Goal: Task Accomplishment & Management: Use online tool/utility

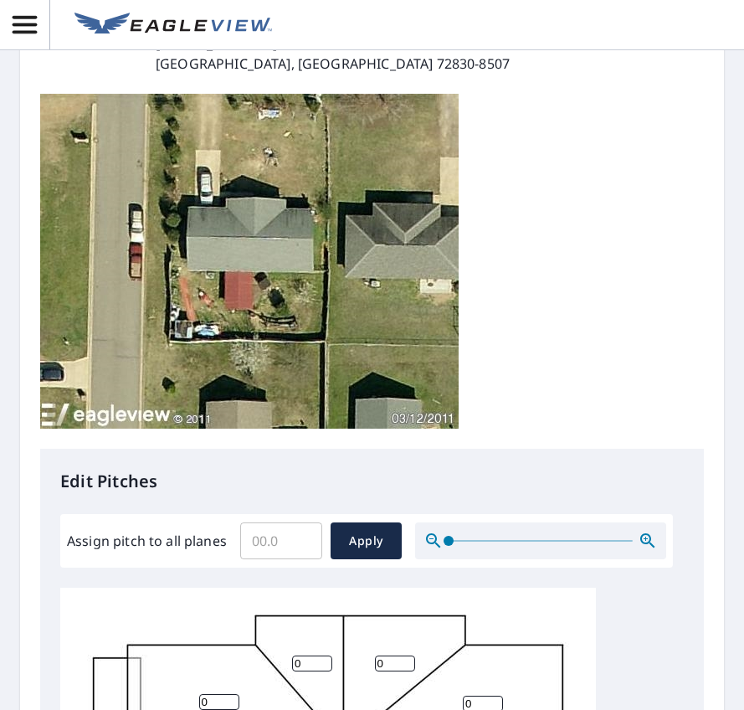
scroll to position [251, 0]
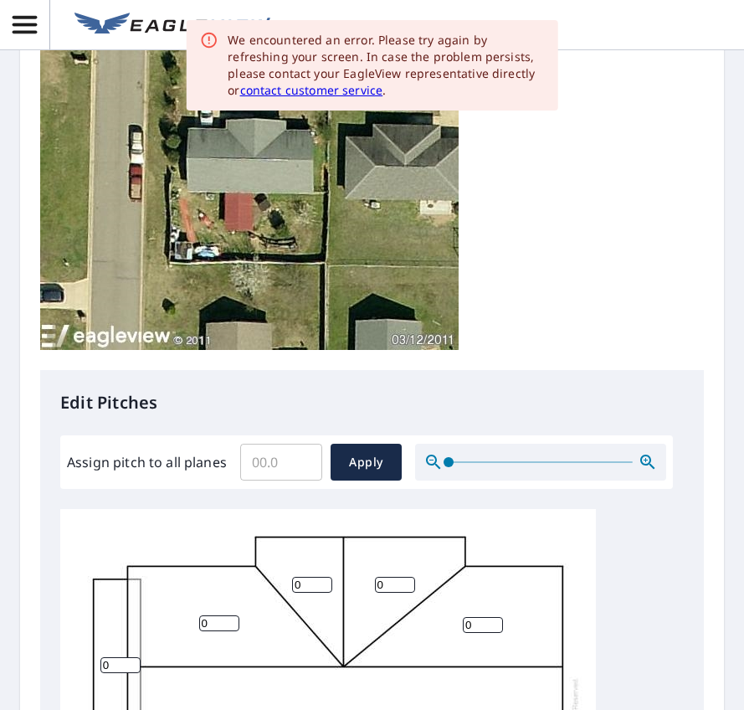
scroll to position [586, 0]
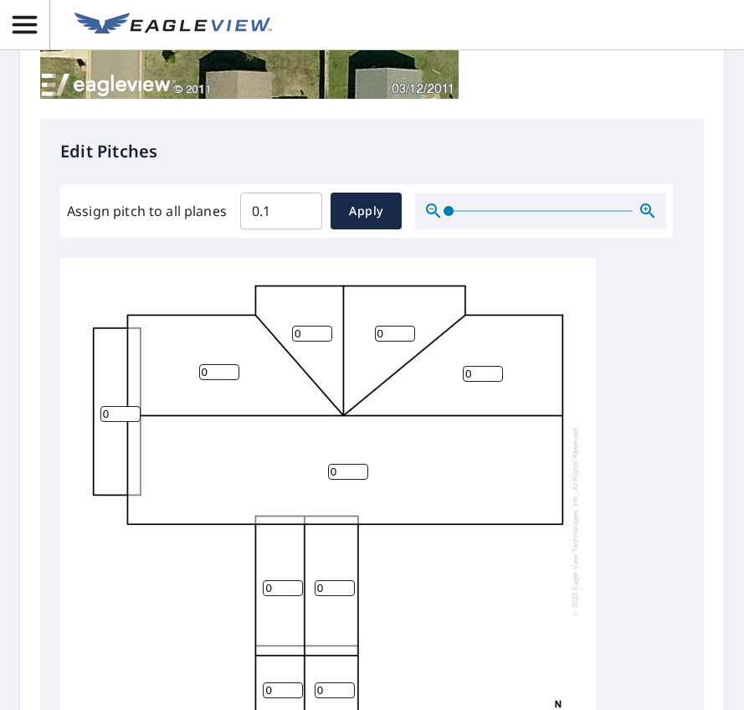
click at [304, 207] on input "0.1" at bounding box center [281, 211] width 82 height 47
type input "0"
click at [303, 220] on input "0" at bounding box center [281, 211] width 82 height 47
click at [378, 211] on span "Apply" at bounding box center [366, 211] width 44 height 21
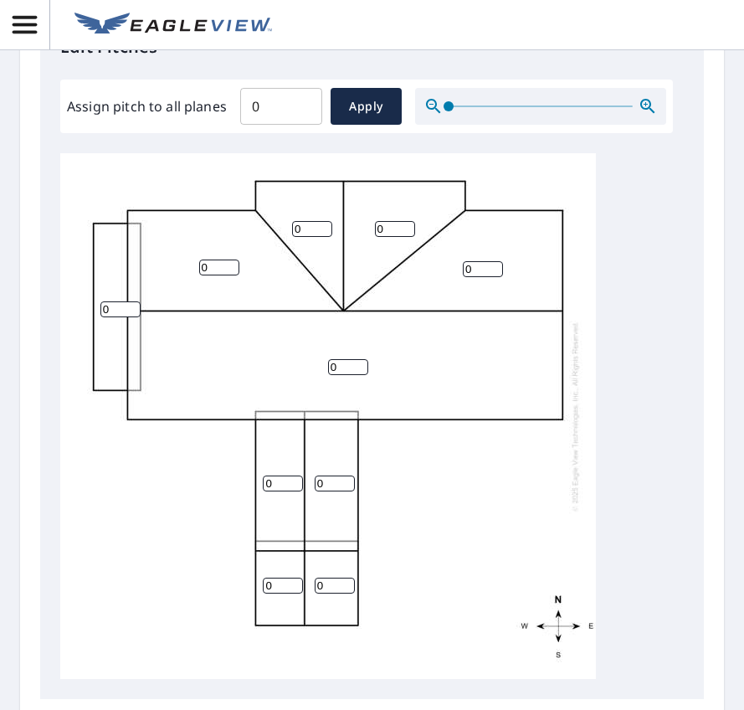
scroll to position [921, 0]
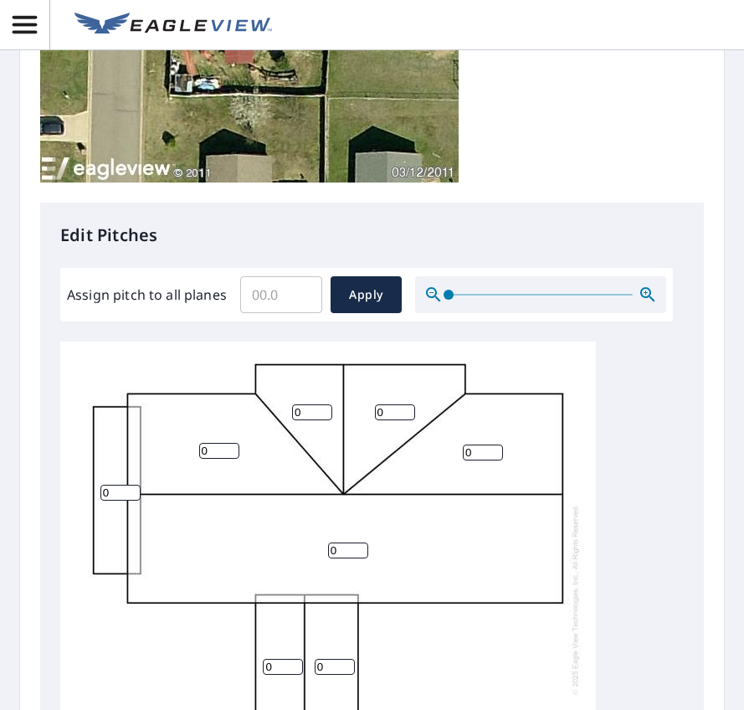
scroll to position [18, 0]
click at [234, 459] on input "0" at bounding box center [219, 451] width 40 height 16
click at [230, 459] on input "0" at bounding box center [219, 451] width 40 height 16
type input "2"
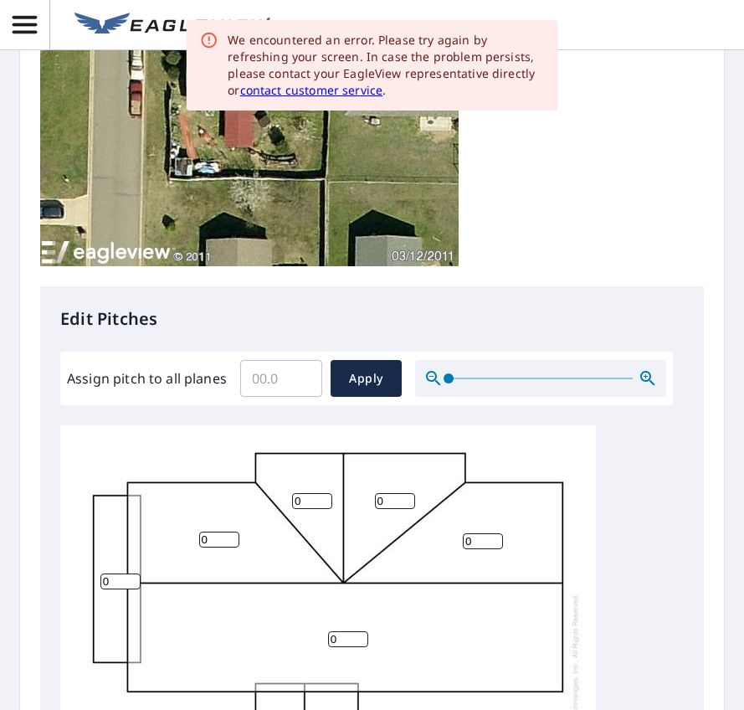
scroll to position [753, 0]
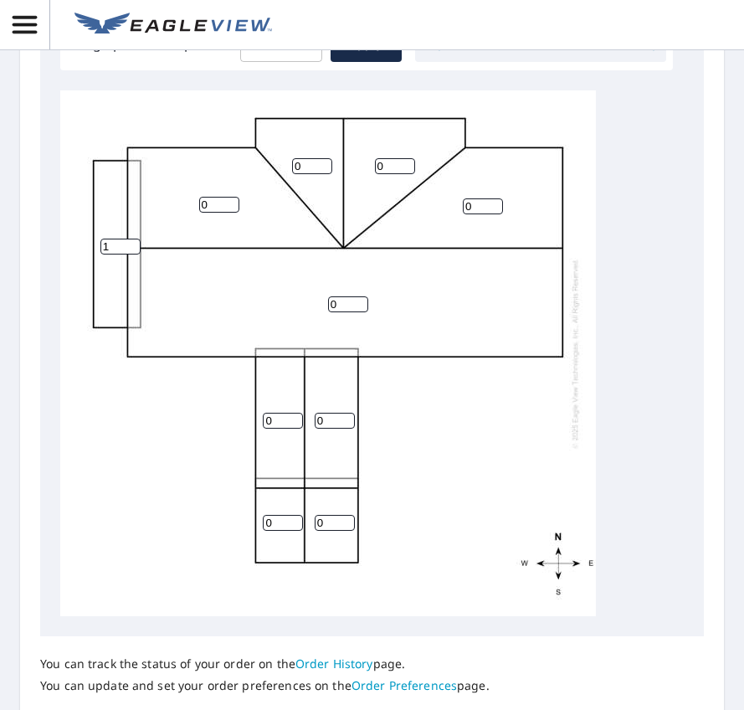
type input "1"
click at [129, 255] on input "1" at bounding box center [120, 247] width 40 height 16
type input "20"
click at [215, 213] on input "0" at bounding box center [219, 205] width 40 height 16
type input "0"
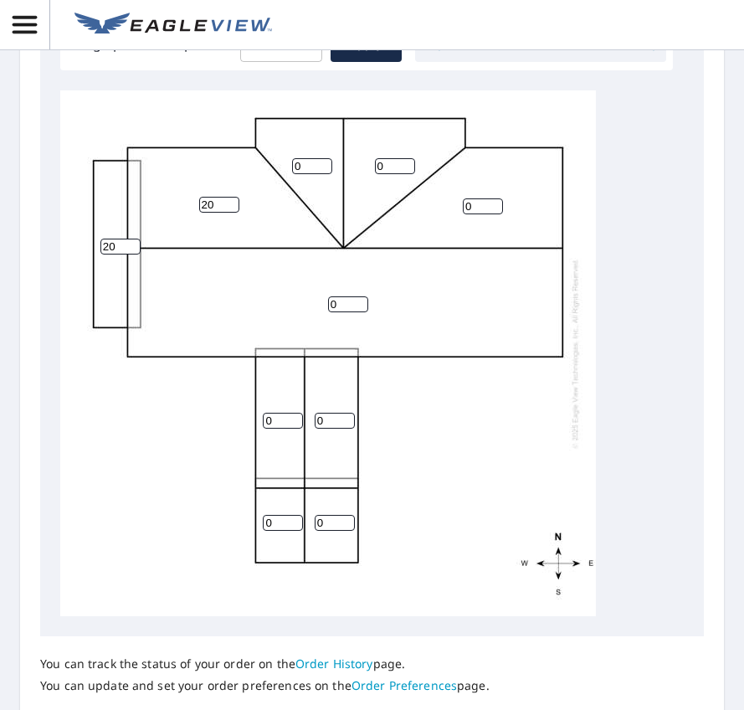
type input "20"
click at [302, 174] on input "0" at bounding box center [312, 166] width 40 height 16
type input "20"
type input "1"
click at [399, 174] on input "1" at bounding box center [395, 166] width 40 height 16
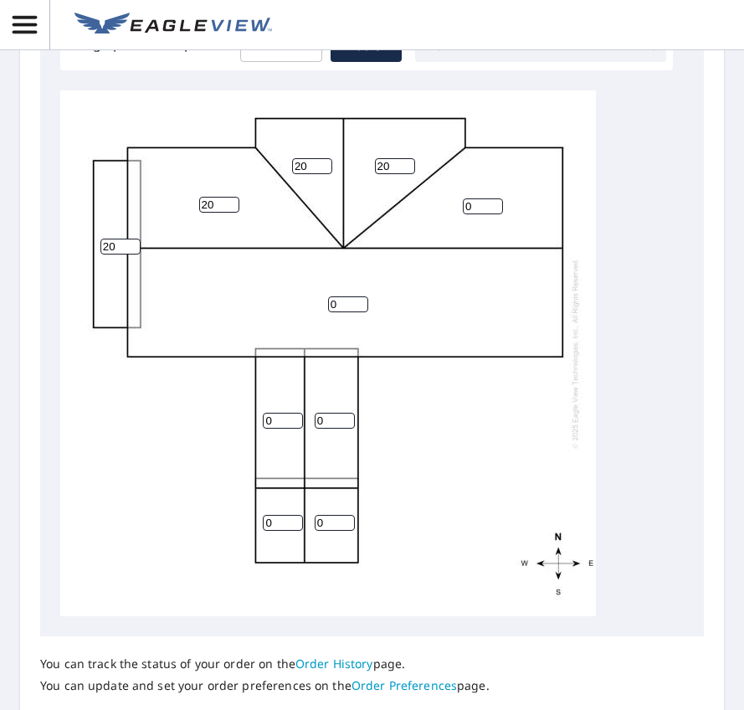
type input "20"
click at [471, 214] on input "0" at bounding box center [483, 206] width 40 height 16
type input "20"
click at [340, 312] on input "0" at bounding box center [348, 304] width 40 height 16
type input "20"
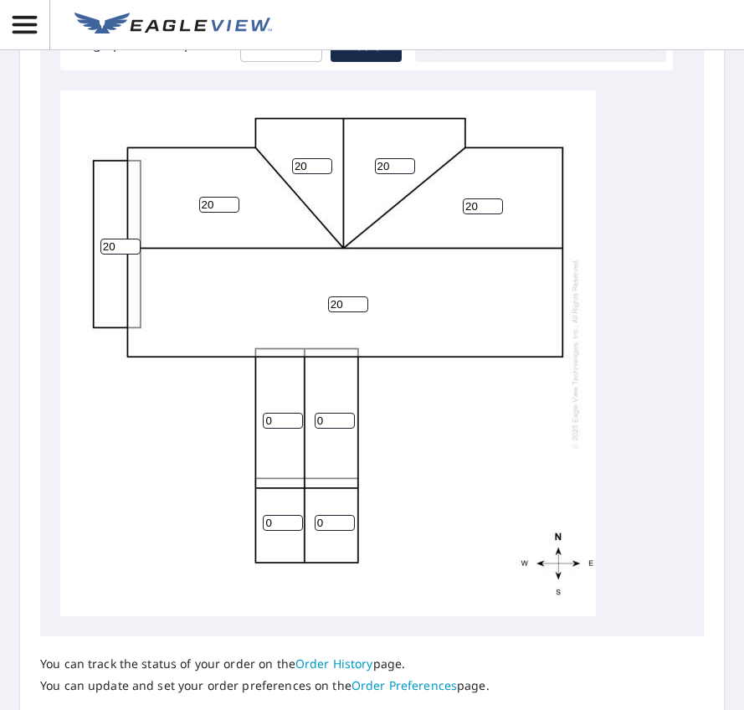
click at [276, 429] on input "0" at bounding box center [283, 421] width 40 height 16
type input "20"
click at [327, 429] on input "0" at bounding box center [335, 421] width 40 height 16
type input "20"
click at [278, 531] on input "0" at bounding box center [283, 523] width 40 height 16
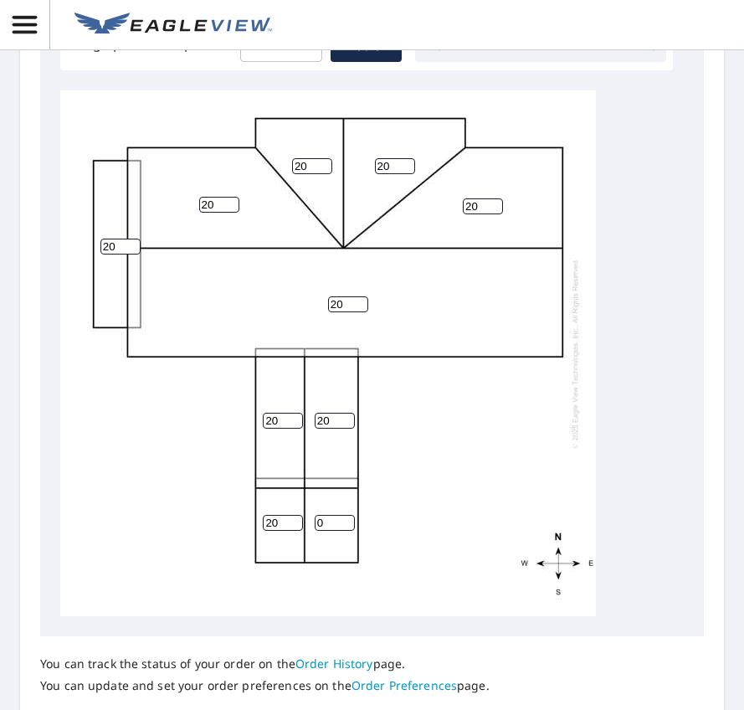
type input "20"
click at [323, 531] on input "0" at bounding box center [335, 523] width 40 height 16
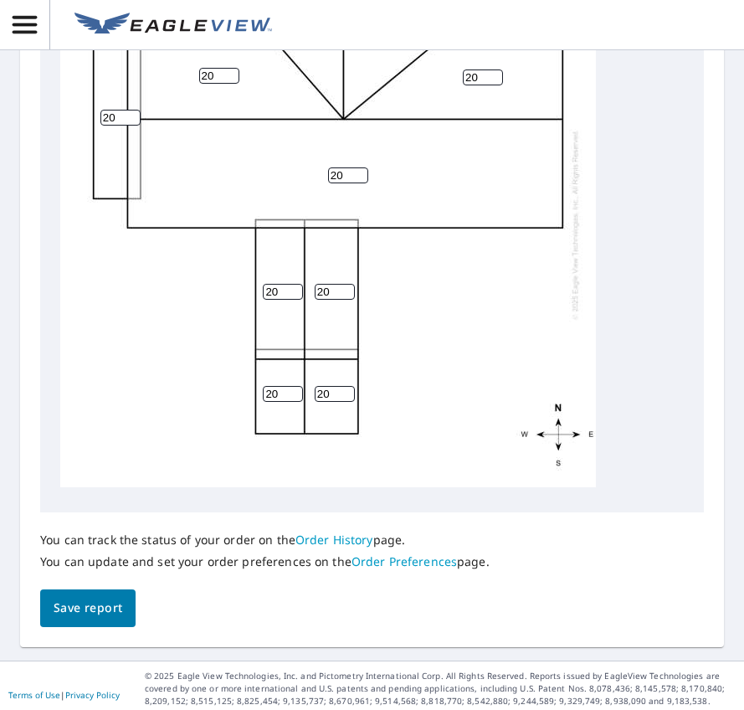
scroll to position [946, 0]
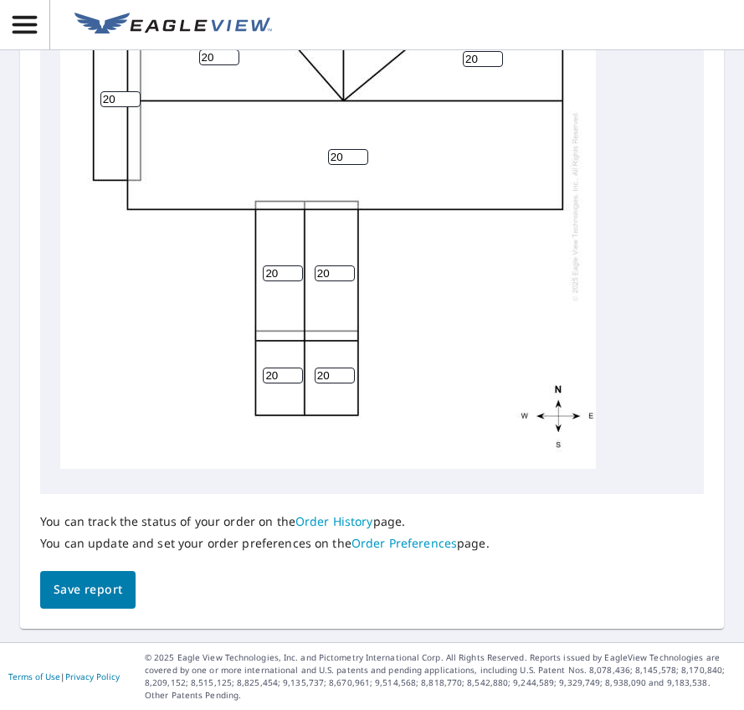
type input "20"
click at [70, 596] on span "Save report" at bounding box center [88, 589] width 69 height 21
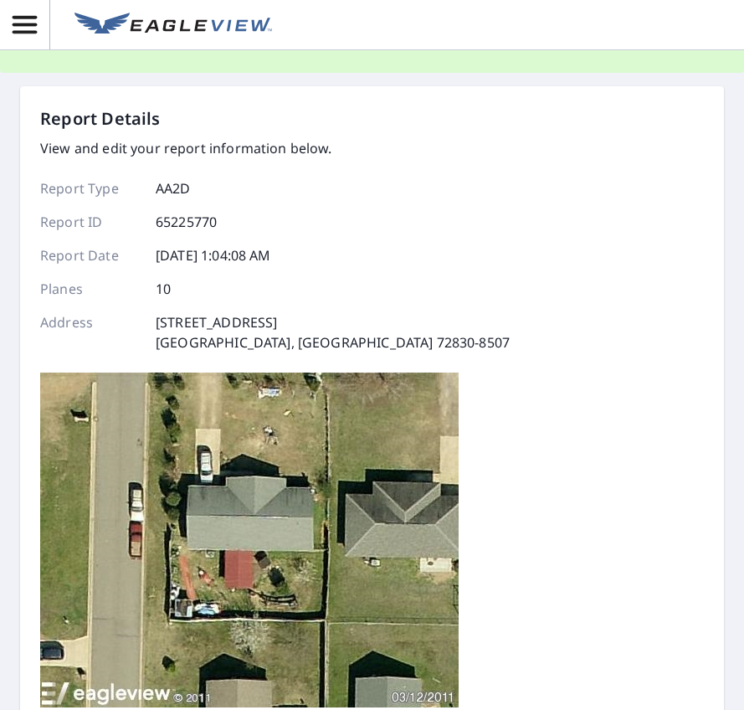
scroll to position [0, 0]
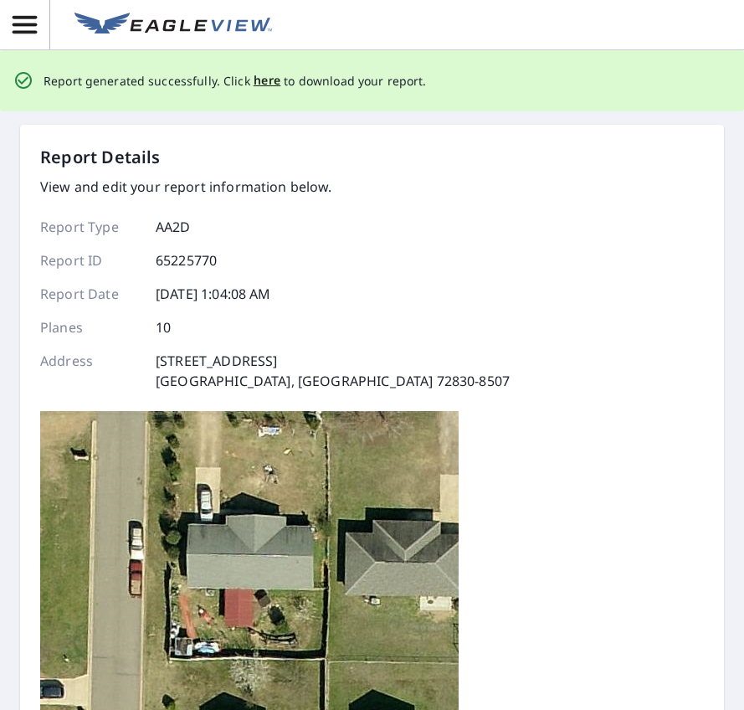
click at [275, 85] on p "Report generated successfully. Click here to download your report." at bounding box center [235, 80] width 383 height 21
click at [263, 80] on span "here" at bounding box center [268, 80] width 28 height 21
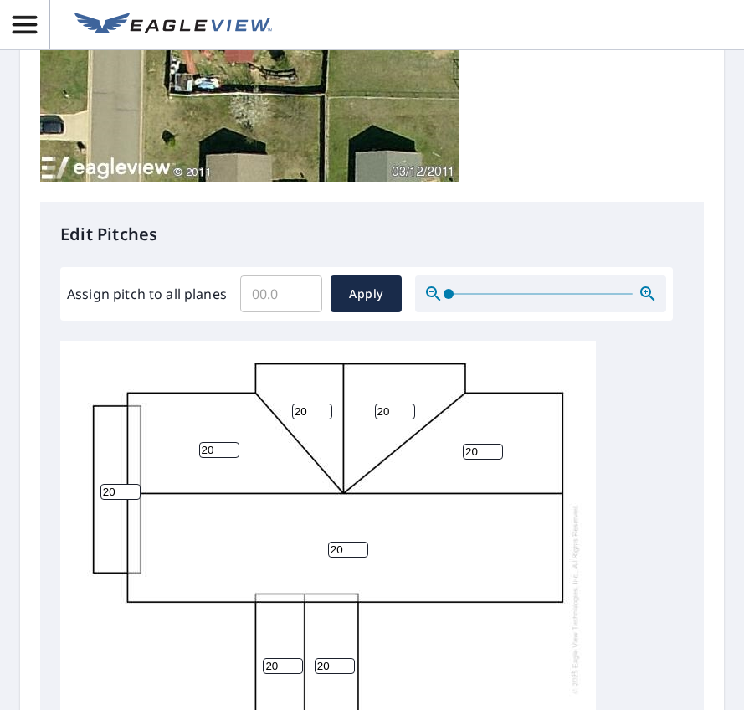
scroll to position [753, 0]
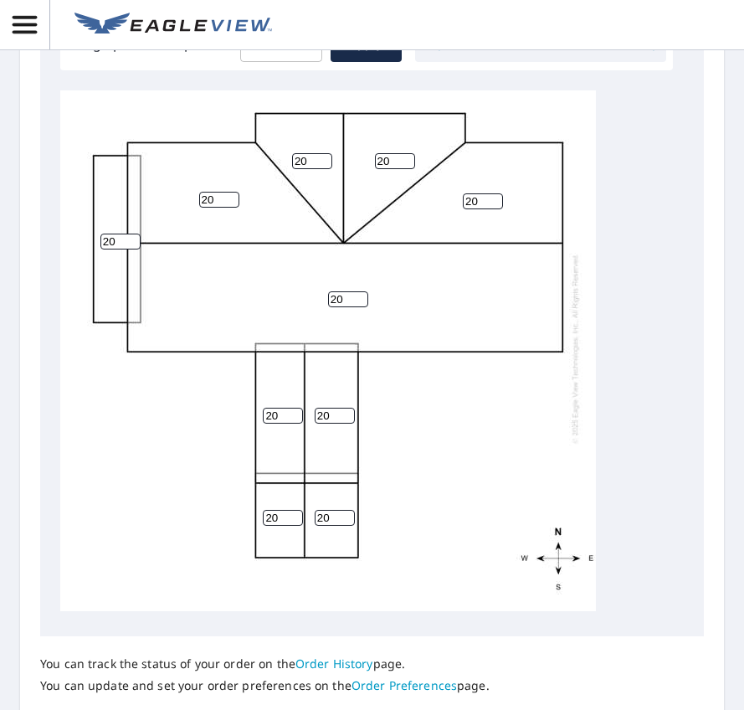
click at [123, 249] on input "20" at bounding box center [120, 242] width 40 height 16
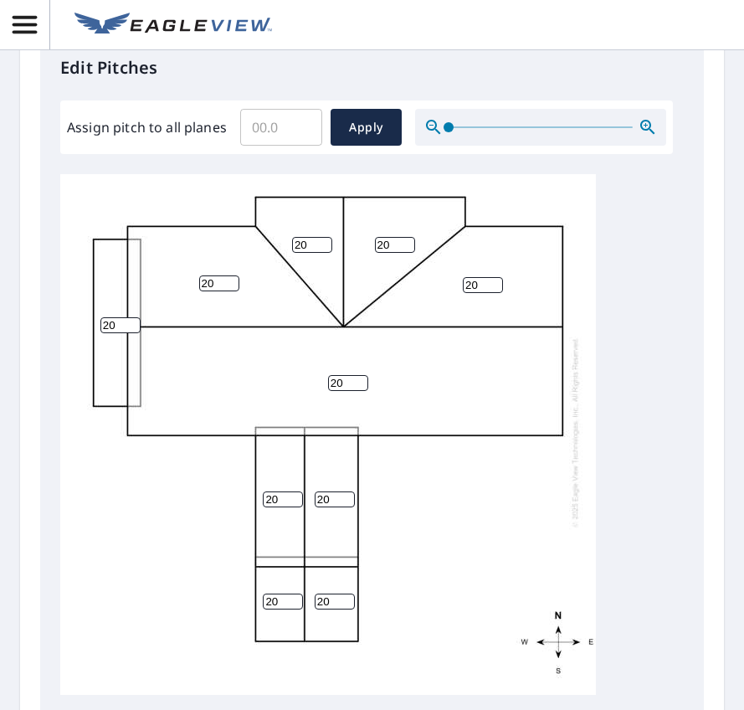
scroll to position [18, 0]
click at [307, 253] on input "20" at bounding box center [312, 245] width 40 height 16
type input "2"
type input "6"
click at [398, 253] on input "20" at bounding box center [395, 245] width 40 height 16
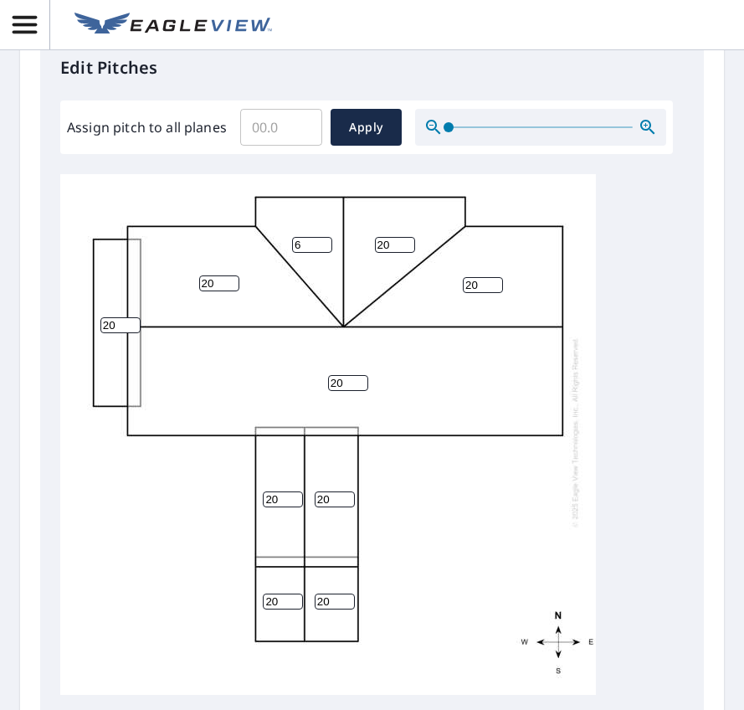
type input "2"
type input "6"
click at [214, 291] on input "20" at bounding box center [219, 283] width 40 height 16
type input "2"
type input "6"
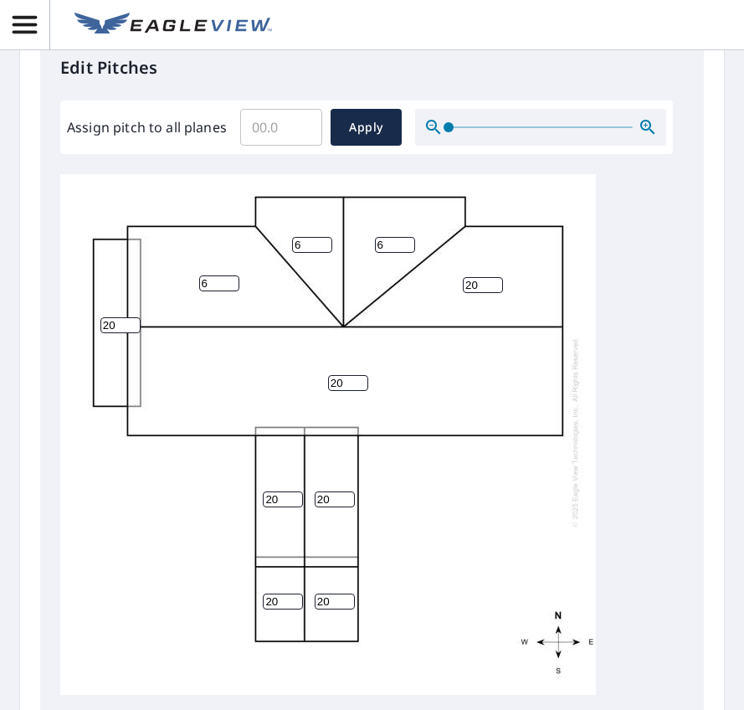
click at [480, 293] on input "20" at bounding box center [483, 285] width 40 height 16
type input "2"
type input "6"
click at [344, 391] on input "20" at bounding box center [348, 383] width 40 height 16
click at [335, 391] on input "20" at bounding box center [348, 383] width 40 height 16
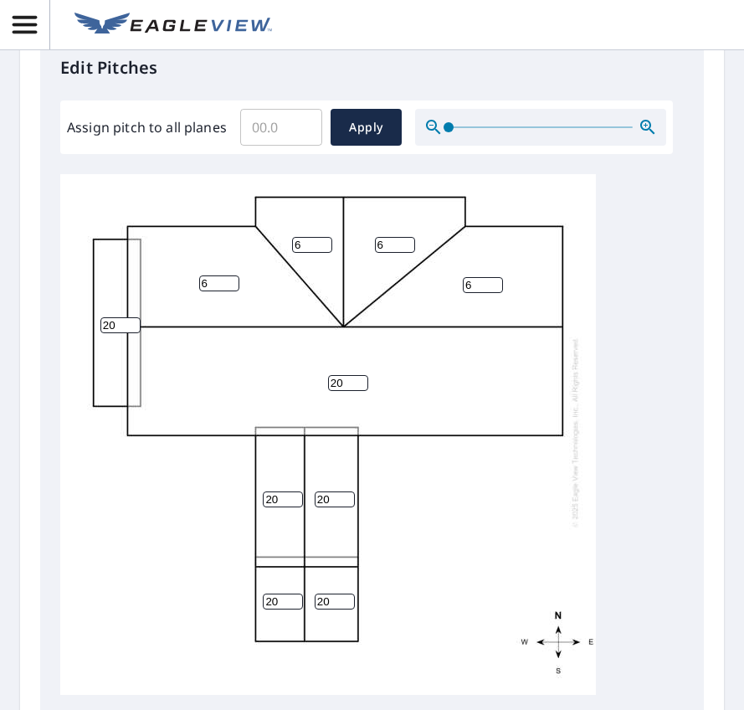
click at [348, 391] on input "20" at bounding box center [348, 383] width 40 height 16
type input "2"
type input "6"
click at [117, 333] on input "20" at bounding box center [120, 325] width 40 height 16
click at [112, 333] on input "20" at bounding box center [120, 325] width 40 height 16
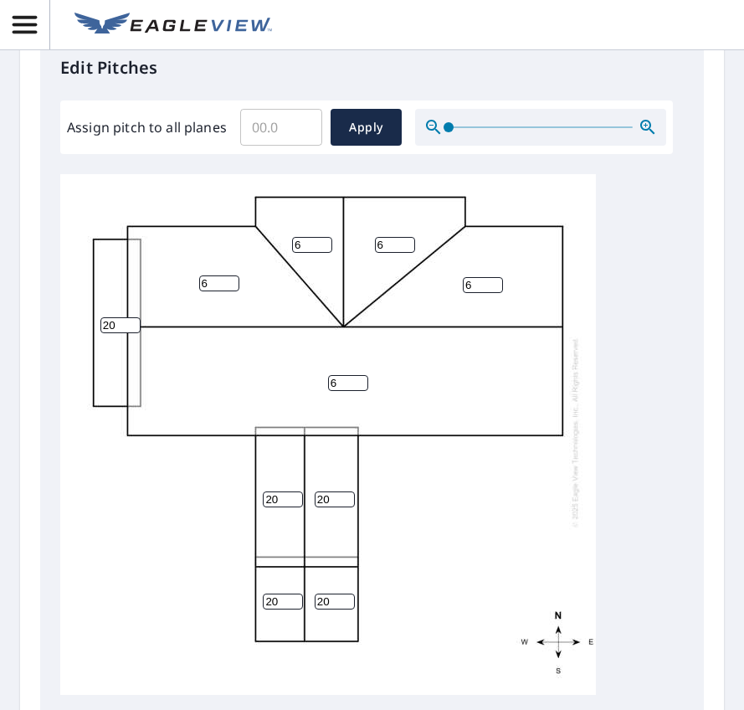
type input "2"
type input "6"
click at [274, 546] on div "6 6 6 6 6 20 6 20 20 20" at bounding box center [328, 432] width 536 height 526
click at [280, 507] on input "20" at bounding box center [283, 499] width 40 height 16
type input "2"
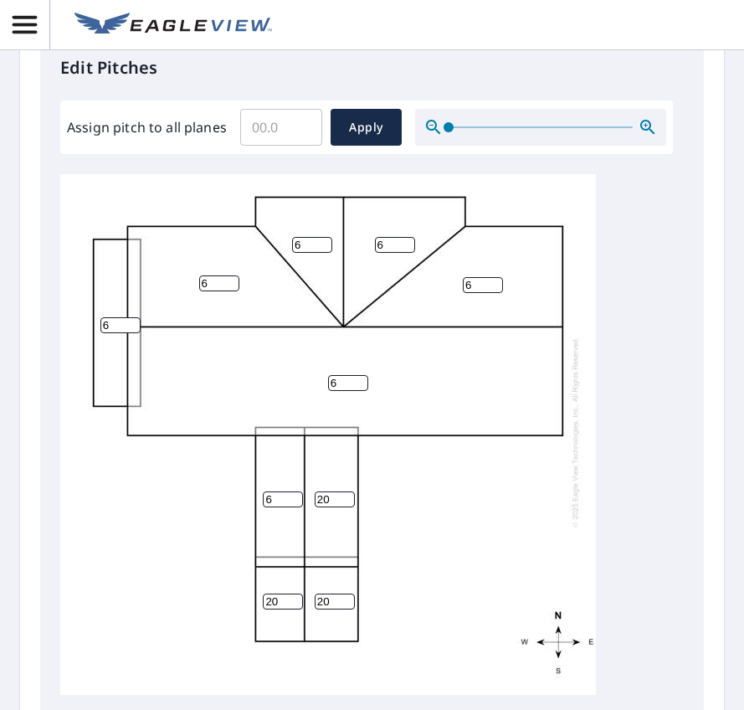
type input "6"
drag, startPoint x: 328, startPoint y: 543, endPoint x: 291, endPoint y: 540, distance: 36.9
click at [291, 540] on div "6 6 6 6 6 20 6 6 20 20" at bounding box center [328, 432] width 536 height 526
type input "6"
drag, startPoint x: 288, startPoint y: 638, endPoint x: 256, endPoint y: 641, distance: 32.0
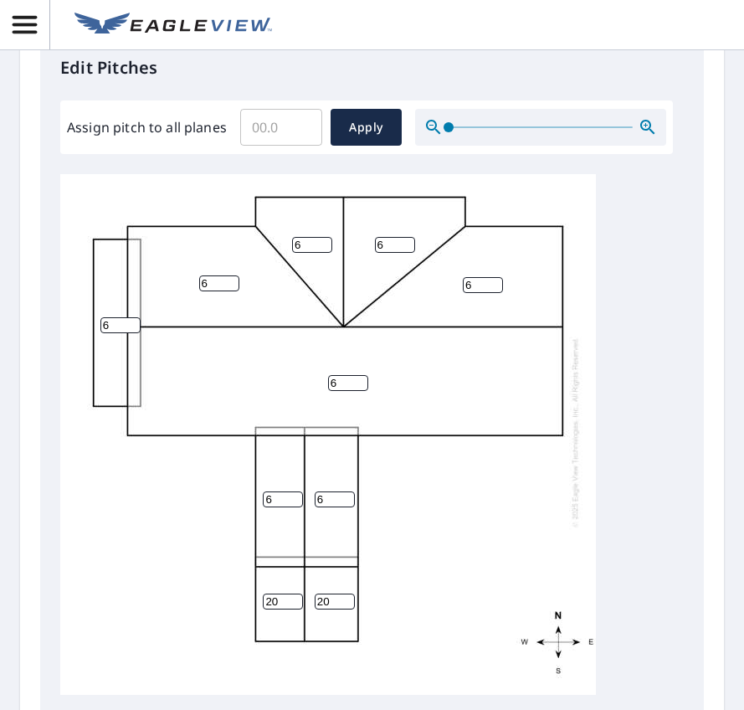
click at [257, 641] on div "6 6 6 6 6 6 6 6 20 20" at bounding box center [328, 432] width 536 height 526
type input "6"
drag, startPoint x: 332, startPoint y: 644, endPoint x: 316, endPoint y: 640, distance: 17.1
click at [316, 609] on input "20" at bounding box center [335, 602] width 40 height 16
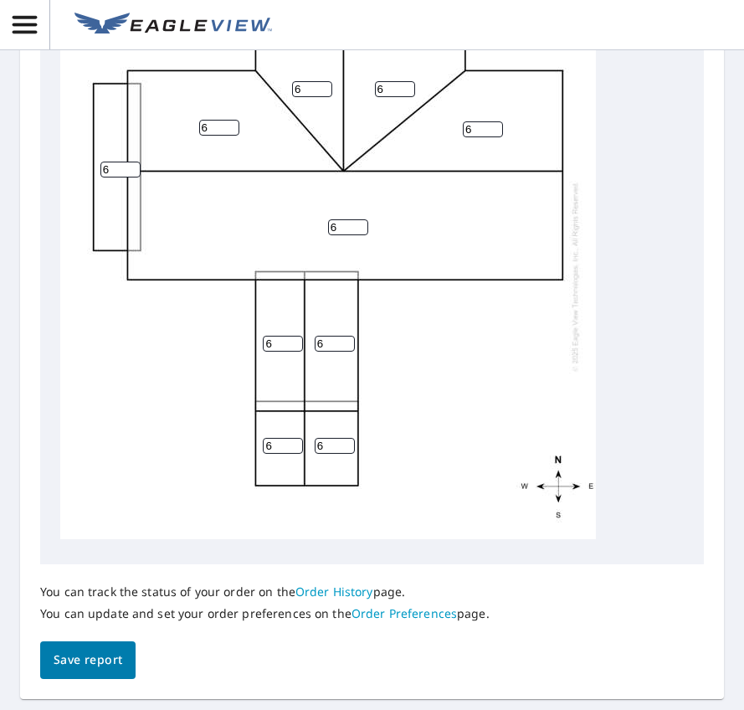
scroll to position [946, 0]
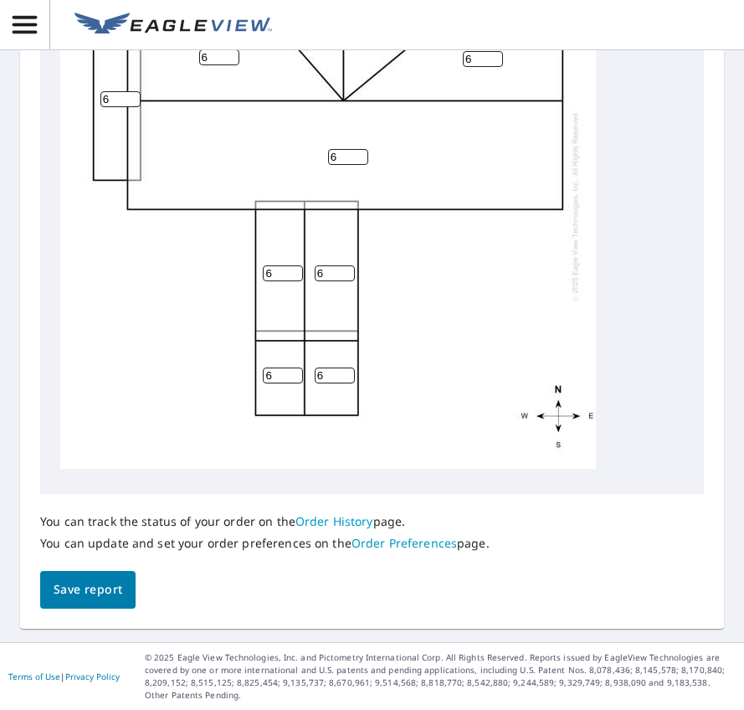
type input "6"
click at [112, 584] on span "Save report" at bounding box center [88, 589] width 69 height 21
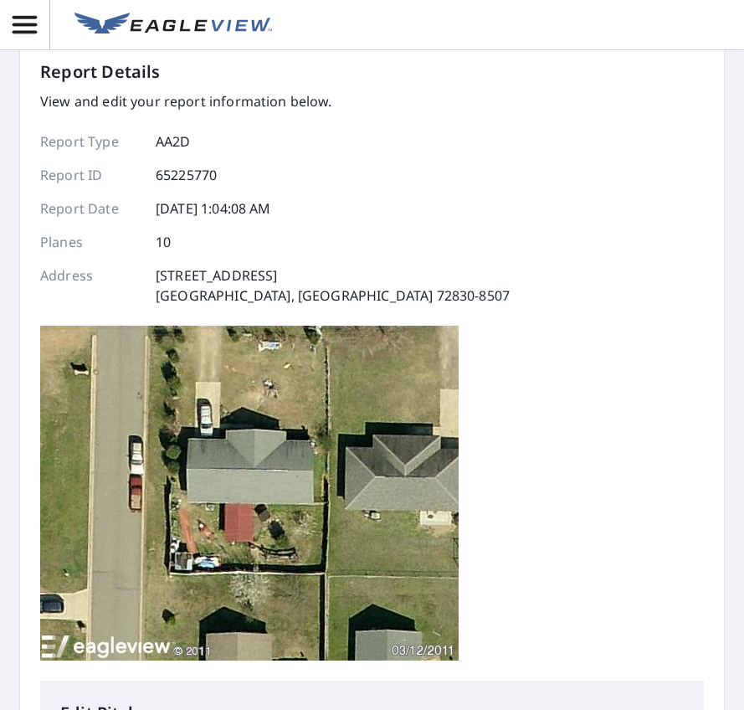
scroll to position [2, 0]
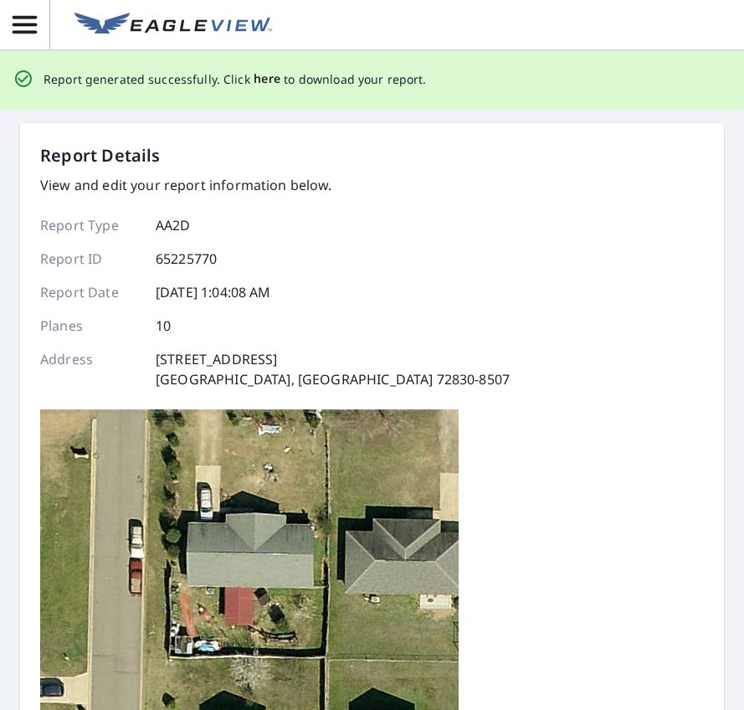
click at [254, 83] on span "here" at bounding box center [268, 79] width 28 height 21
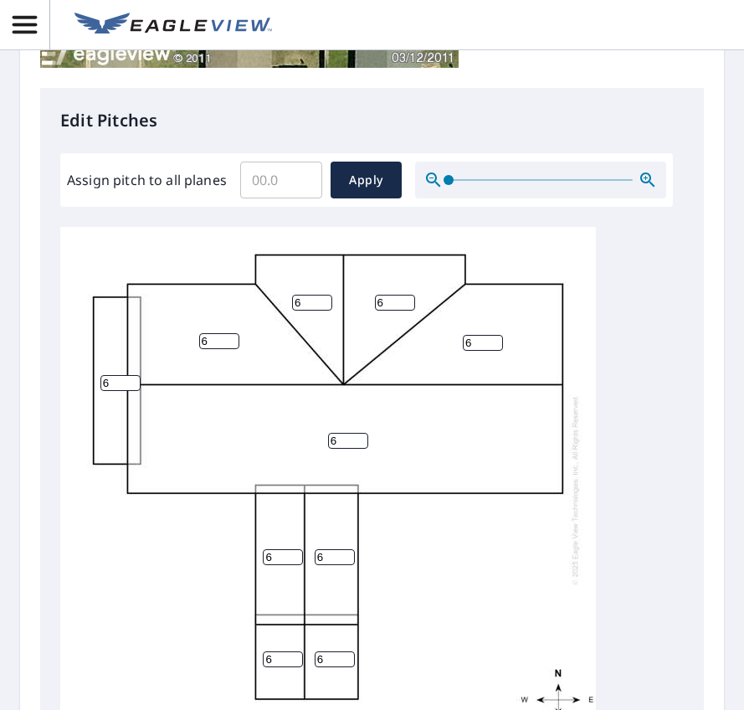
scroll to position [837, 0]
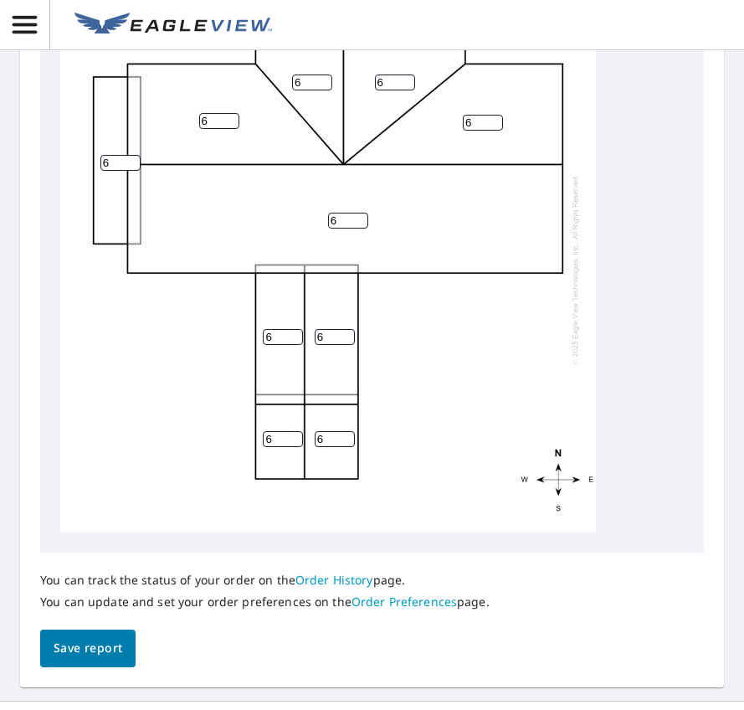
drag, startPoint x: 277, startPoint y: 387, endPoint x: 291, endPoint y: 388, distance: 13.5
click at [278, 345] on input "6" at bounding box center [283, 337] width 40 height 16
click at [295, 345] on input "number" at bounding box center [283, 337] width 40 height 16
type input "6"
click at [110, 171] on input "6" at bounding box center [120, 163] width 40 height 16
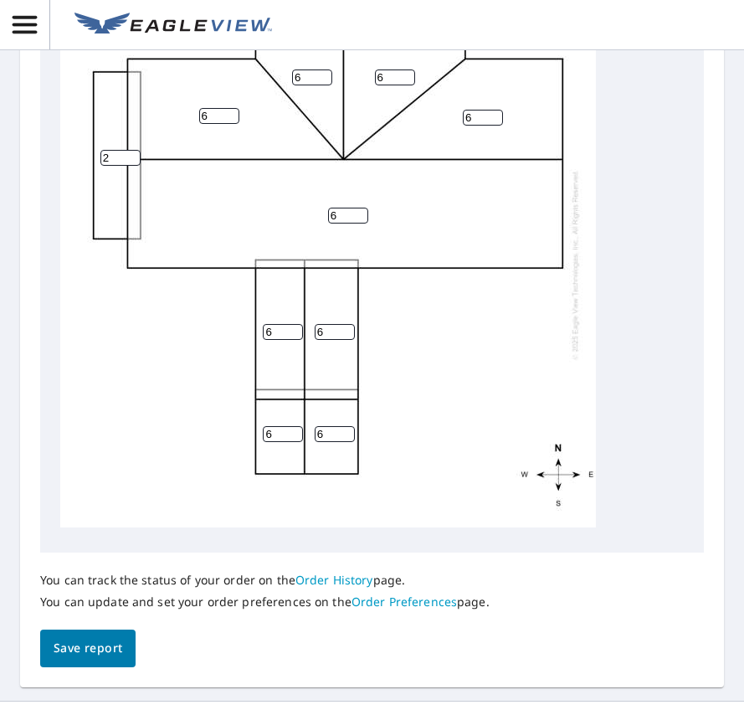
scroll to position [18, 0]
type input "2"
click at [105, 659] on span "Save report" at bounding box center [88, 648] width 69 height 21
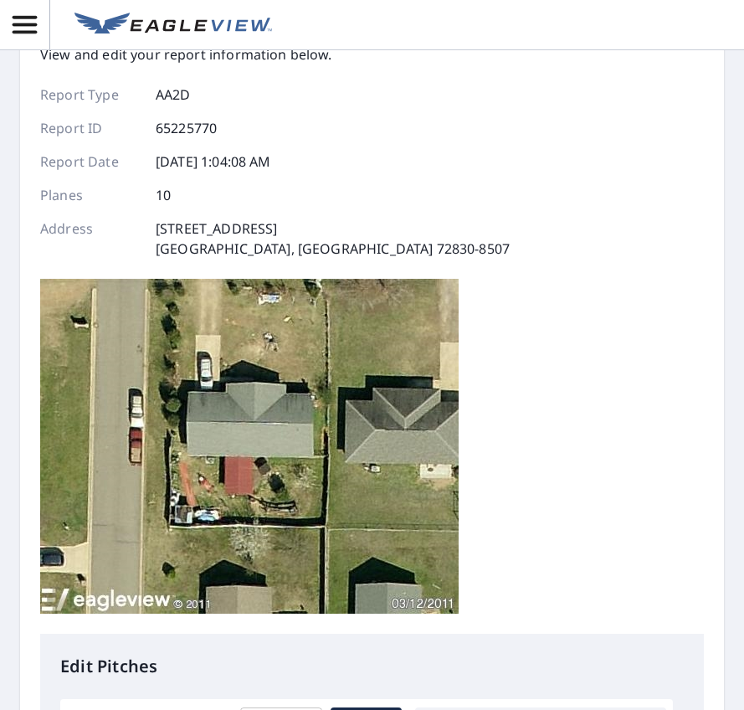
scroll to position [0, 0]
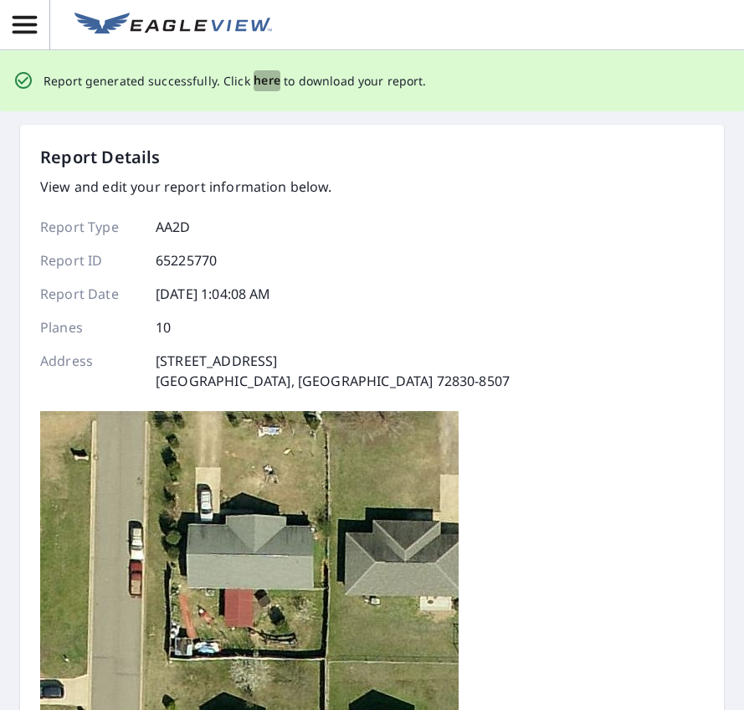
click at [257, 80] on span "here" at bounding box center [268, 80] width 28 height 21
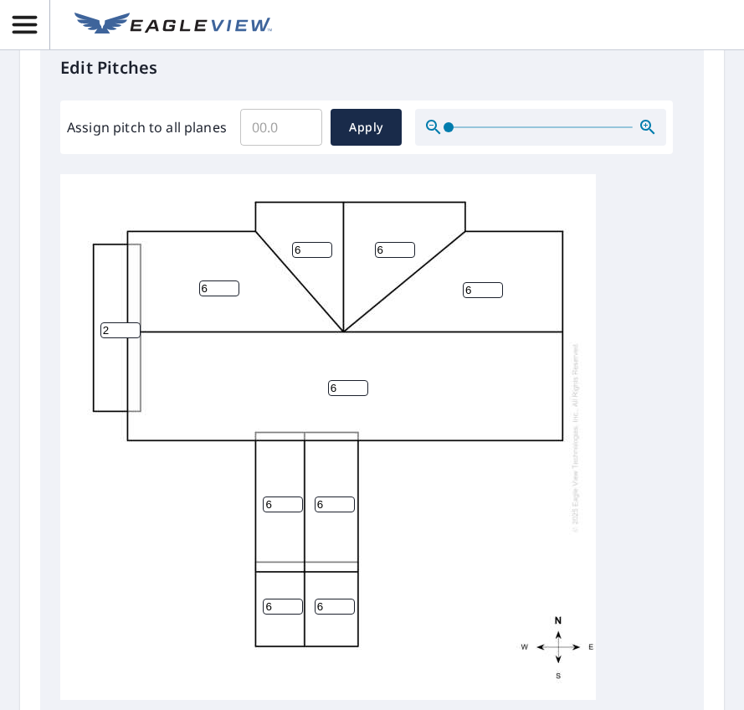
scroll to position [18, 0]
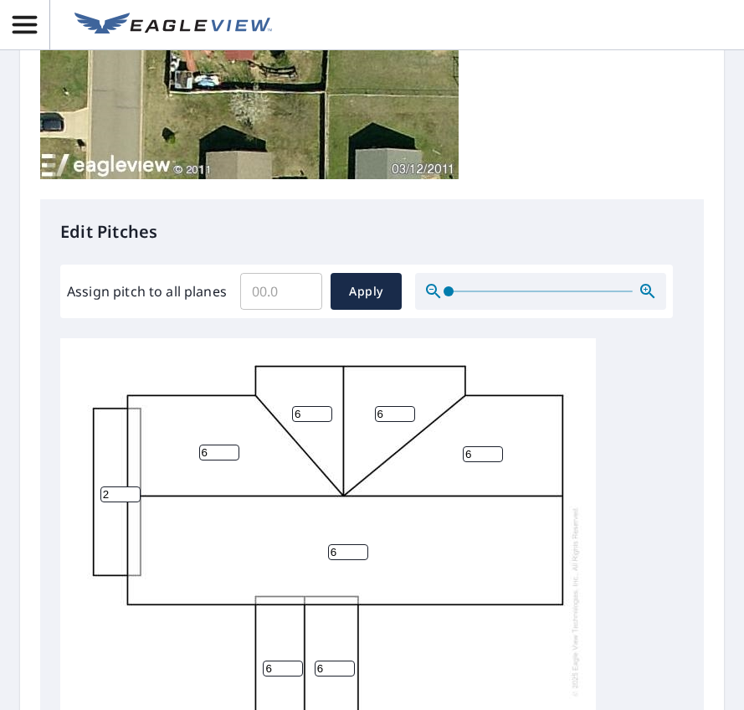
scroll to position [502, 0]
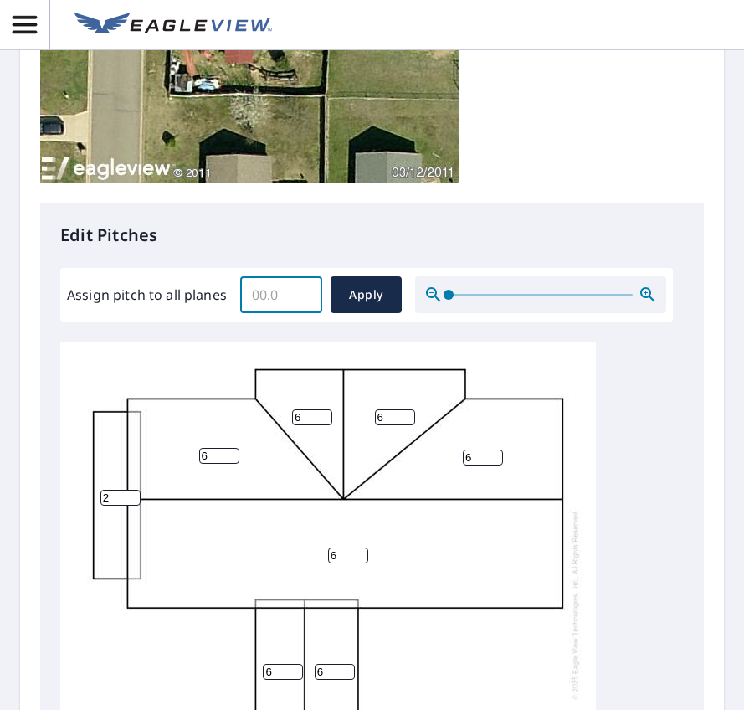
click at [257, 311] on input "Assign pitch to all planes" at bounding box center [281, 294] width 82 height 47
type input "5"
click at [355, 291] on span "Apply" at bounding box center [366, 295] width 44 height 21
type input "5"
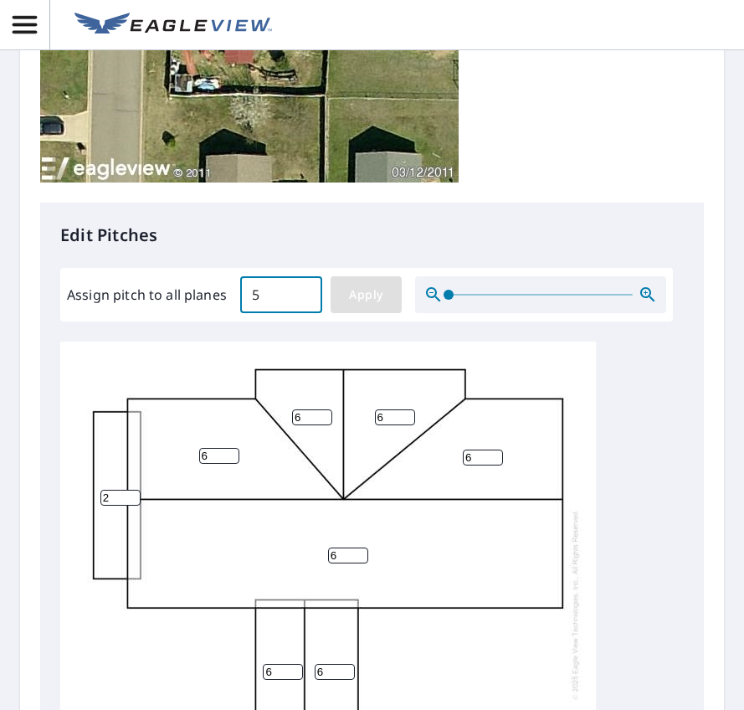
type input "5"
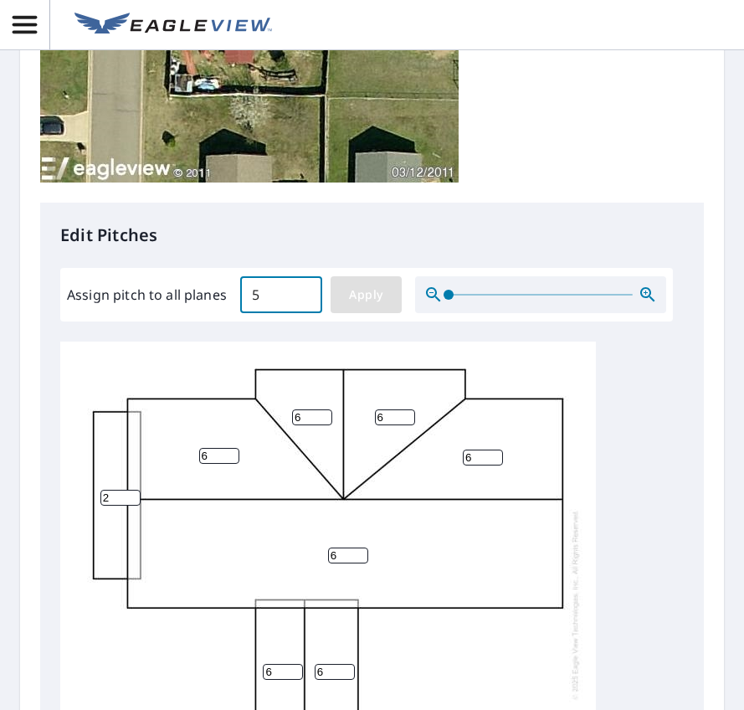
type input "5"
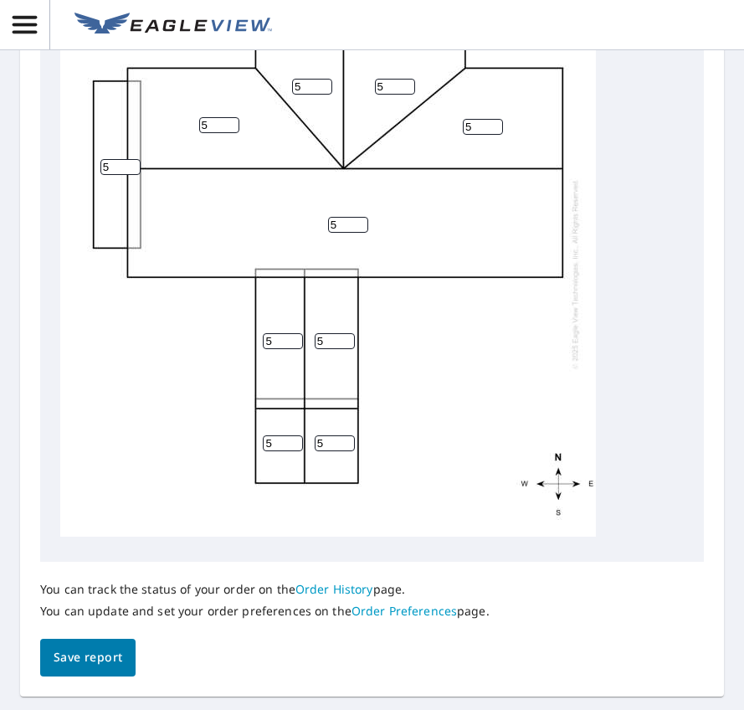
scroll to position [921, 0]
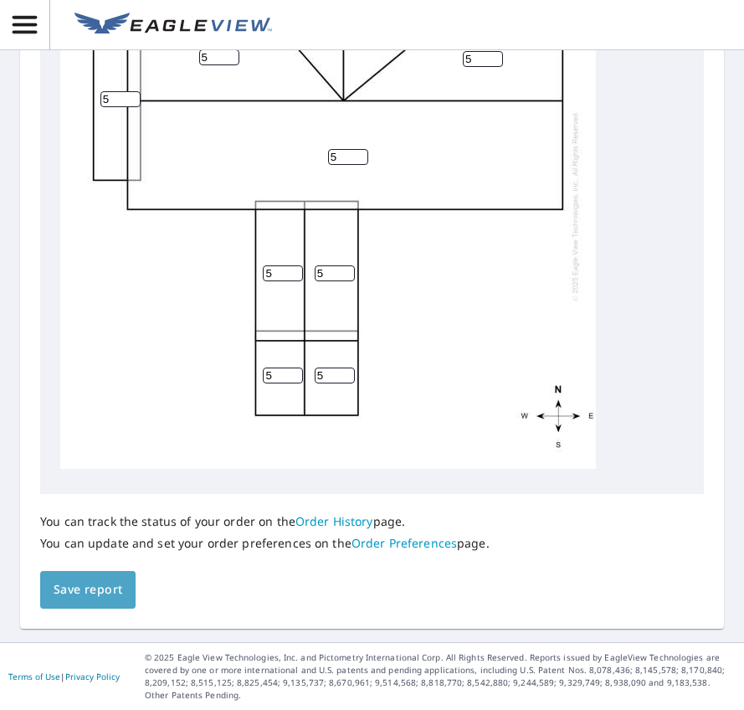
click at [90, 600] on span "Save report" at bounding box center [88, 589] width 69 height 21
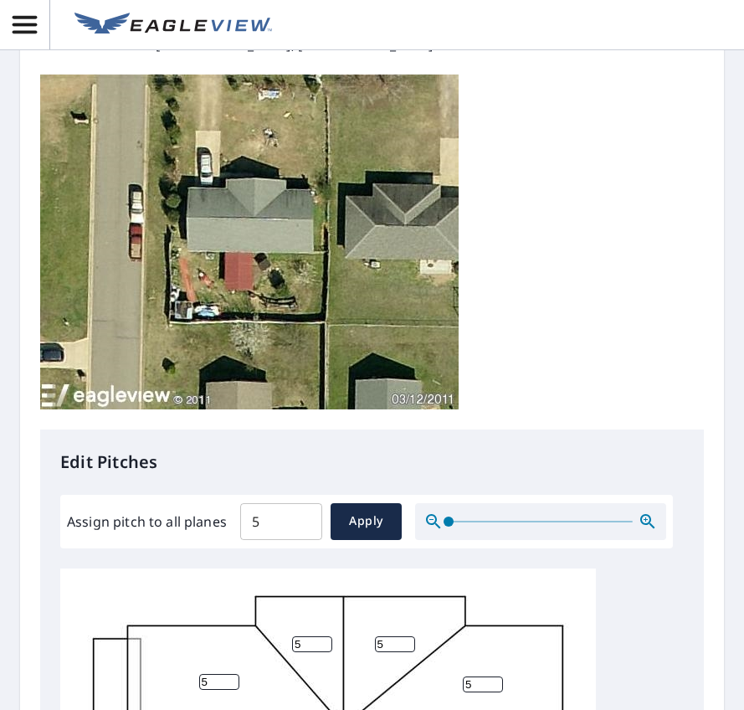
scroll to position [0, 0]
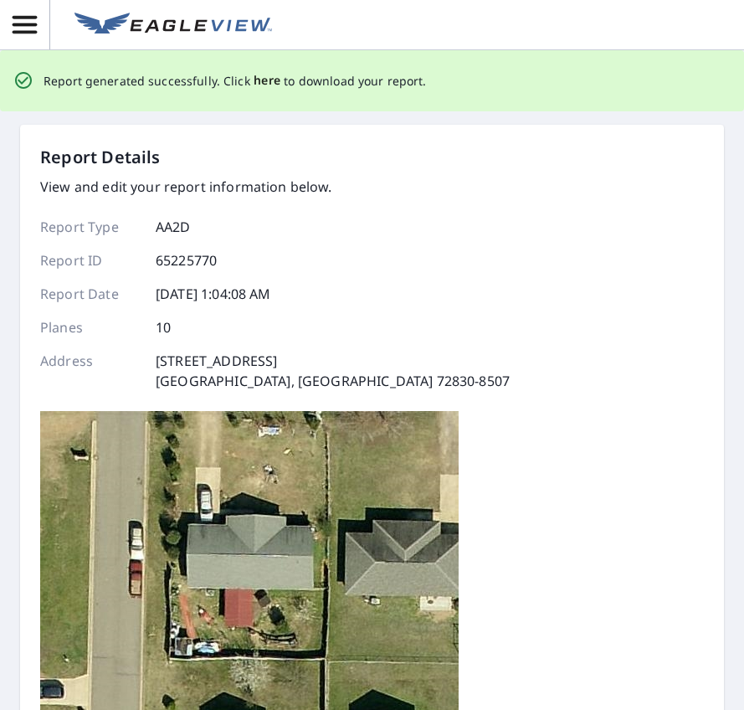
click at [263, 82] on span "here" at bounding box center [268, 80] width 28 height 21
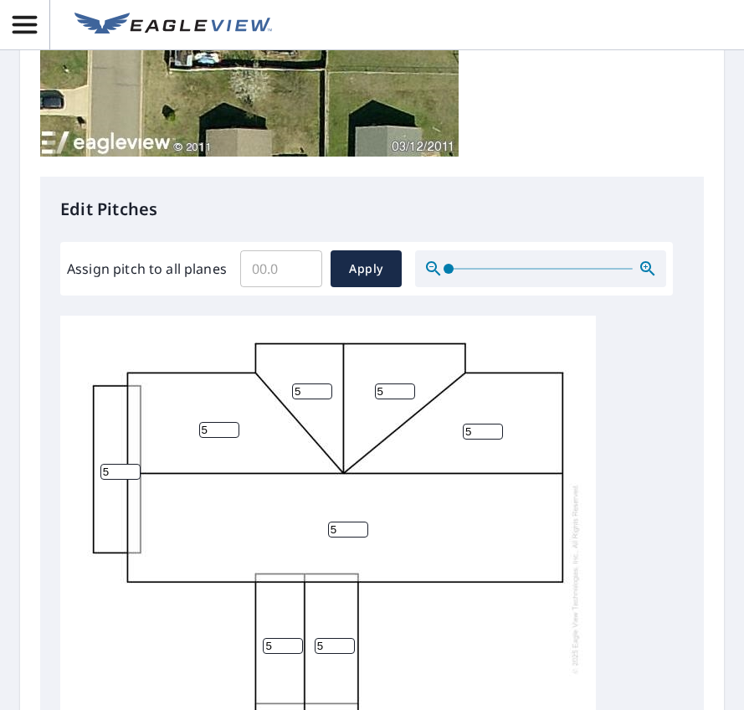
scroll to position [753, 0]
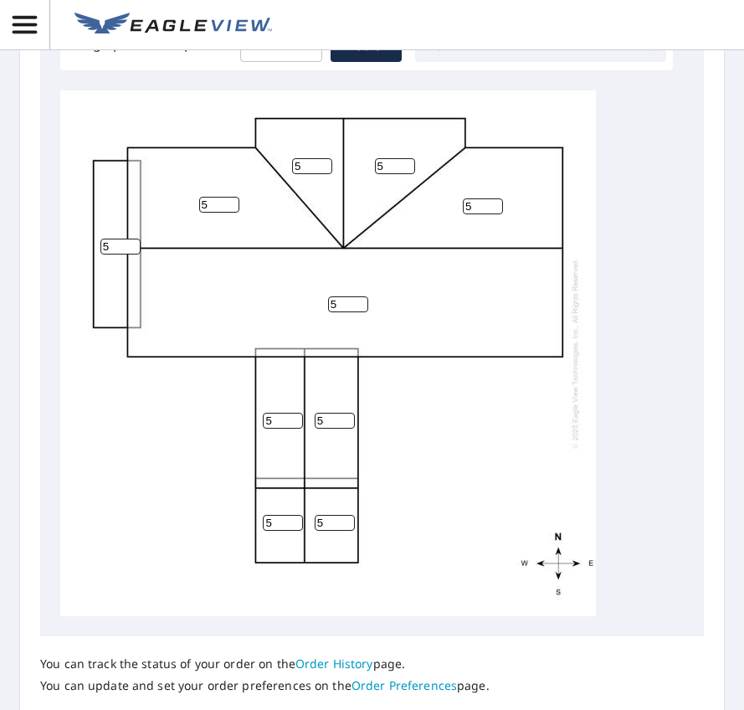
click at [285, 429] on input "5" at bounding box center [283, 421] width 40 height 16
type input "0"
click at [332, 429] on input "5" at bounding box center [335, 421] width 40 height 16
type input "0"
click at [285, 531] on input "5" at bounding box center [283, 523] width 40 height 16
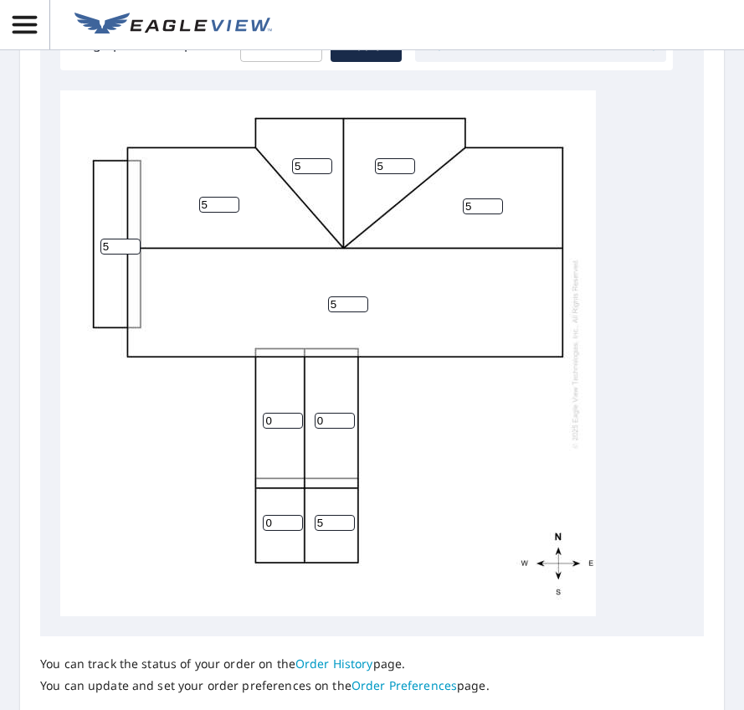
type input "0"
type input "6"
click at [340, 531] on input "6" at bounding box center [335, 523] width 40 height 16
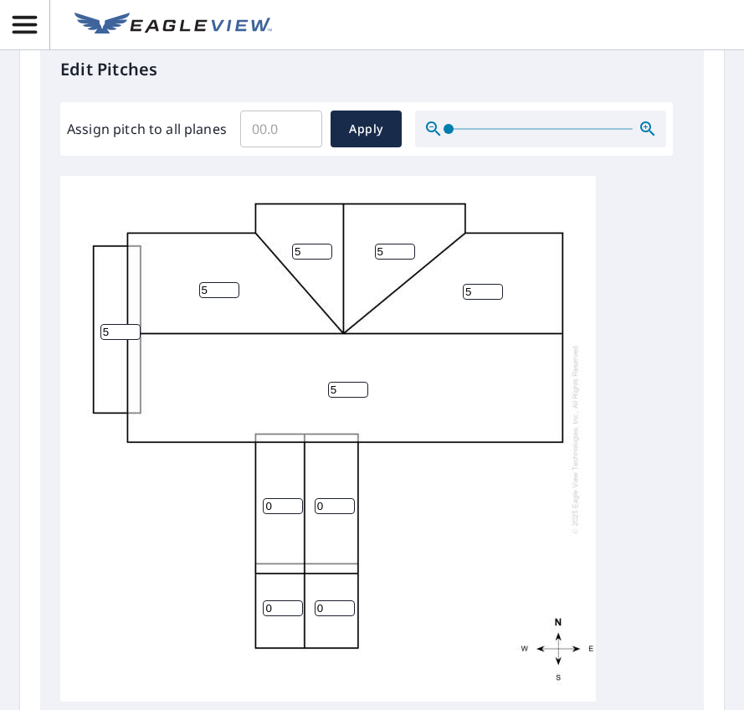
scroll to position [586, 0]
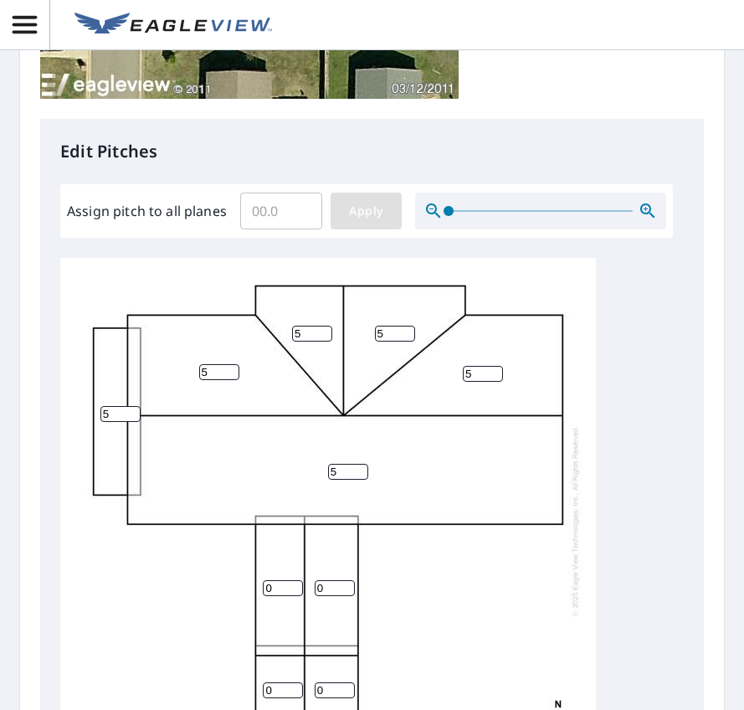
type input "0"
click at [386, 220] on span "Apply" at bounding box center [366, 211] width 44 height 21
type input "0"
click at [126, 422] on input "0" at bounding box center [120, 414] width 40 height 16
type input "6"
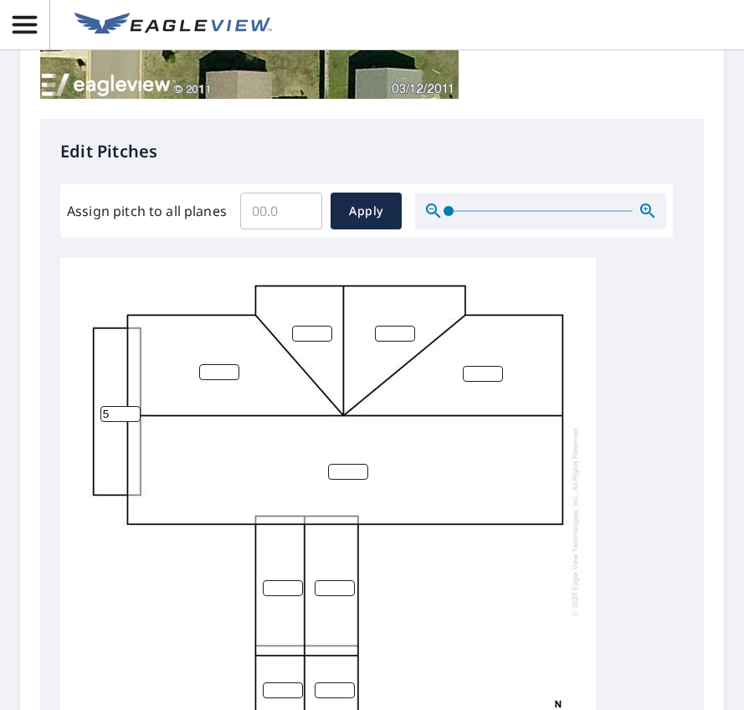
type input "5"
click at [210, 380] on input "number" at bounding box center [219, 372] width 40 height 16
type input "5"
click at [317, 342] on input "05" at bounding box center [312, 334] width 40 height 16
type input "0"
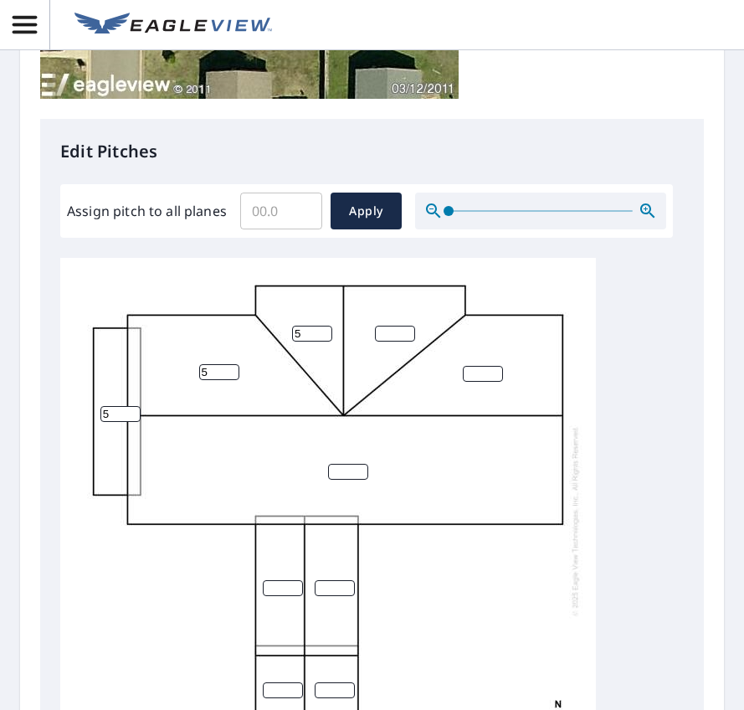
type input "5"
click at [396, 342] on input "number" at bounding box center [395, 334] width 40 height 16
type input "5"
click at [480, 382] on input "number" at bounding box center [483, 374] width 40 height 16
type input "5"
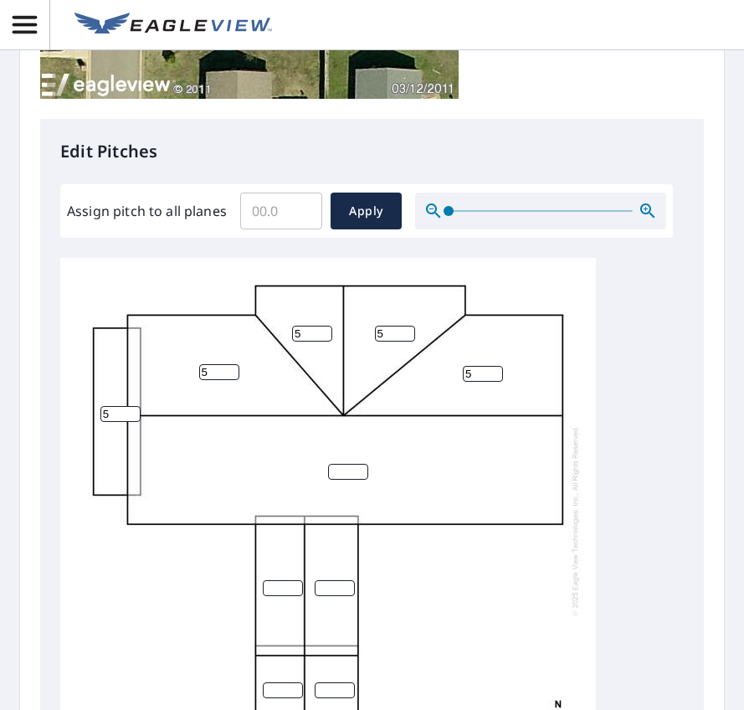
click at [347, 480] on input "number" at bounding box center [348, 472] width 40 height 16
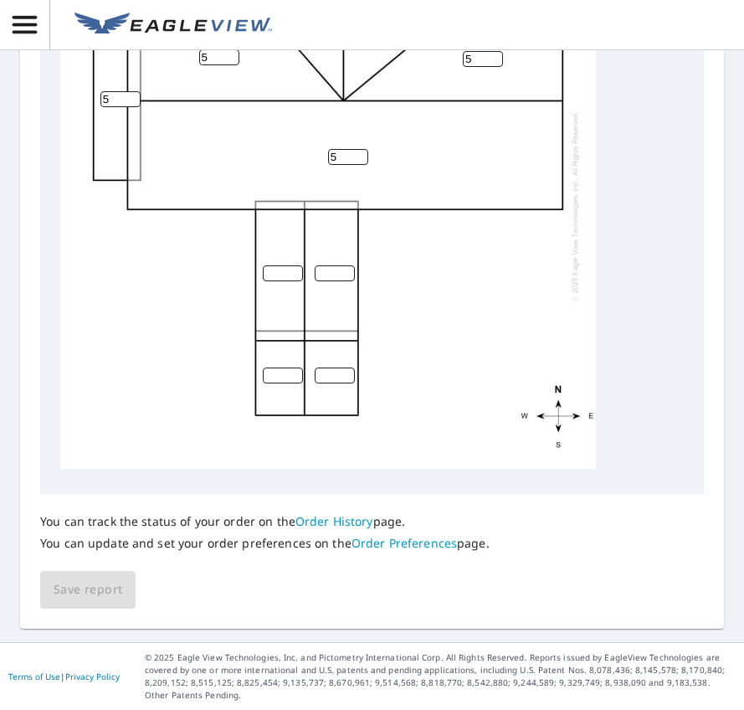
scroll to position [0, 0]
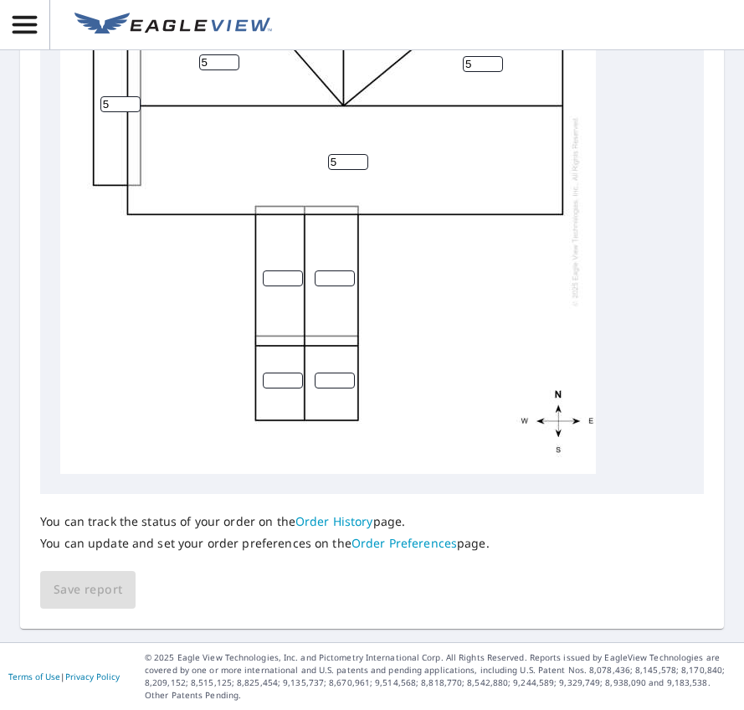
type input "5"
type input "0"
click at [293, 283] on input "0" at bounding box center [283, 278] width 40 height 16
click at [332, 277] on input "number" at bounding box center [335, 278] width 40 height 16
type input "0"
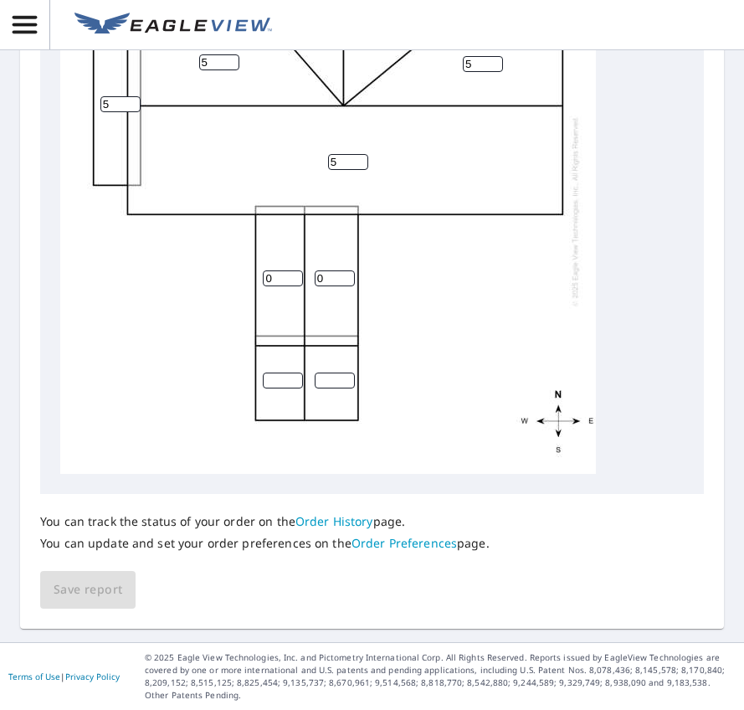
click at [287, 383] on input "number" at bounding box center [283, 381] width 40 height 16
type input "0"
click at [327, 377] on input "0" at bounding box center [335, 381] width 40 height 16
type input "0"
click at [98, 589] on span "Save report" at bounding box center [88, 589] width 69 height 21
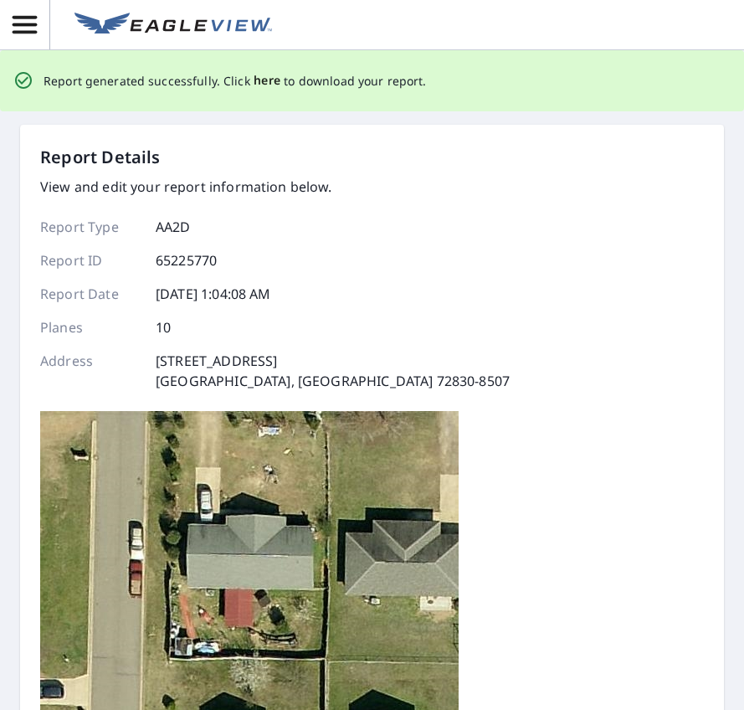
click at [264, 82] on span "here" at bounding box center [268, 80] width 28 height 21
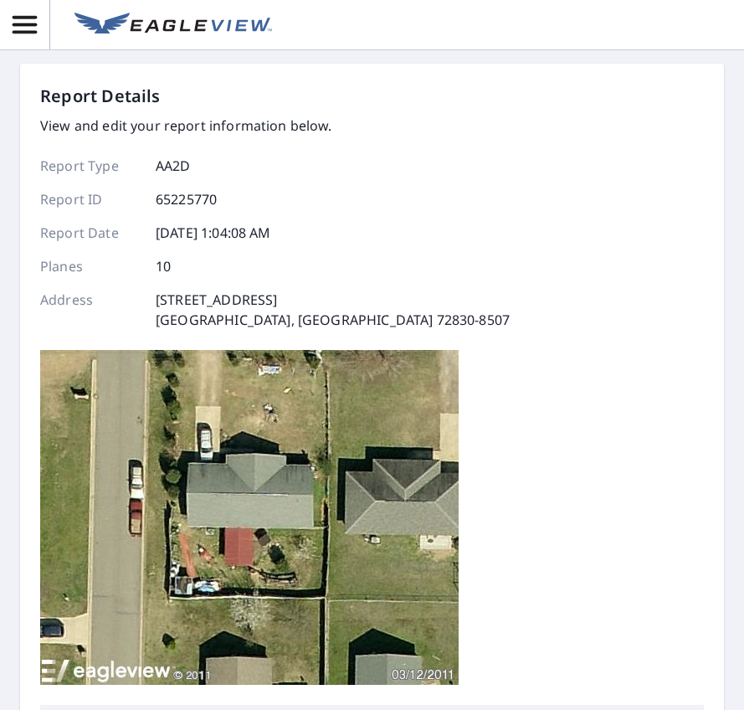
click at [594, 532] on div "Report Details View and edit your report information below. Report Type AA2D Re…" at bounding box center [372, 394] width 664 height 621
